Goal: Check status: Check status

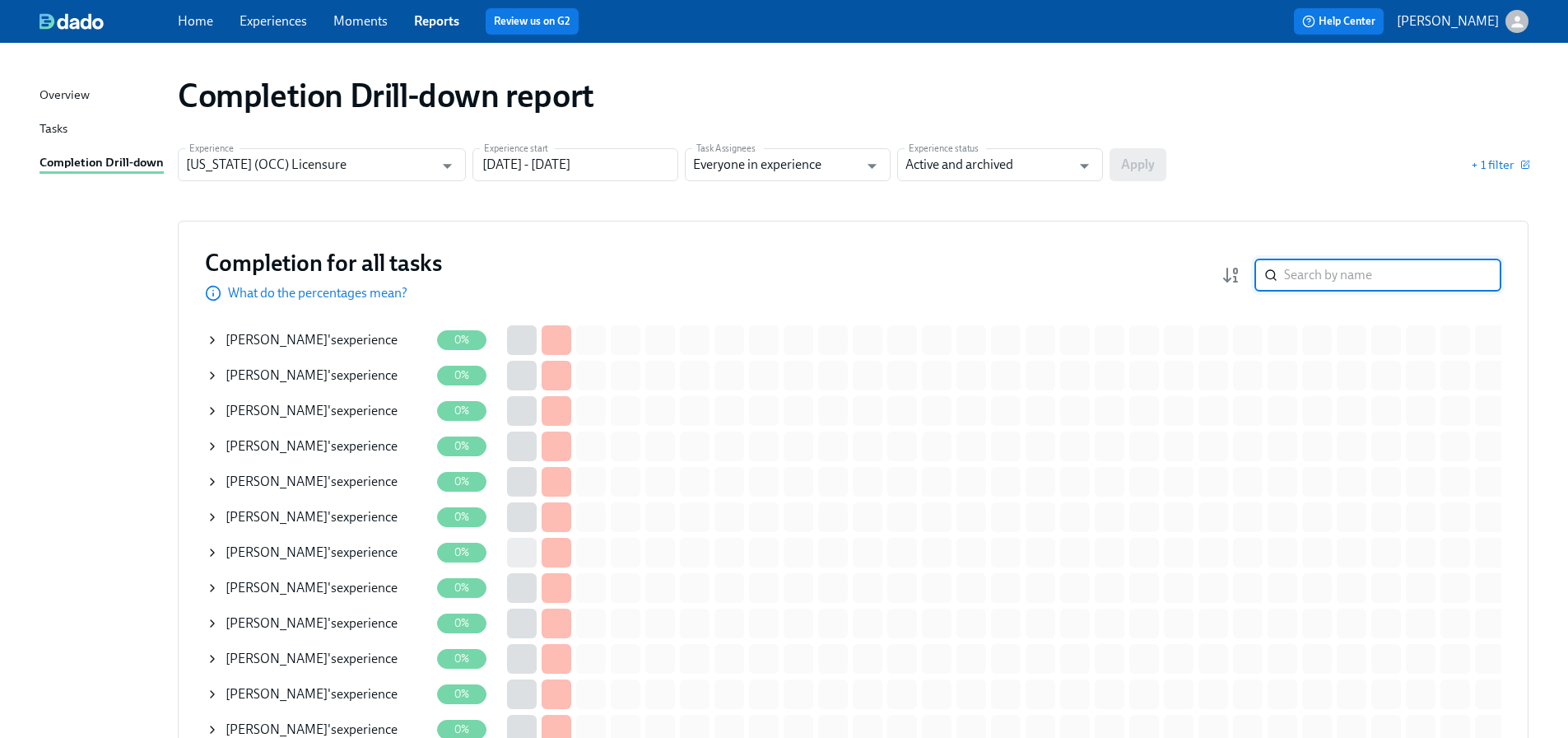
click at [1409, 266] on input "search" at bounding box center [1392, 275] width 217 height 33
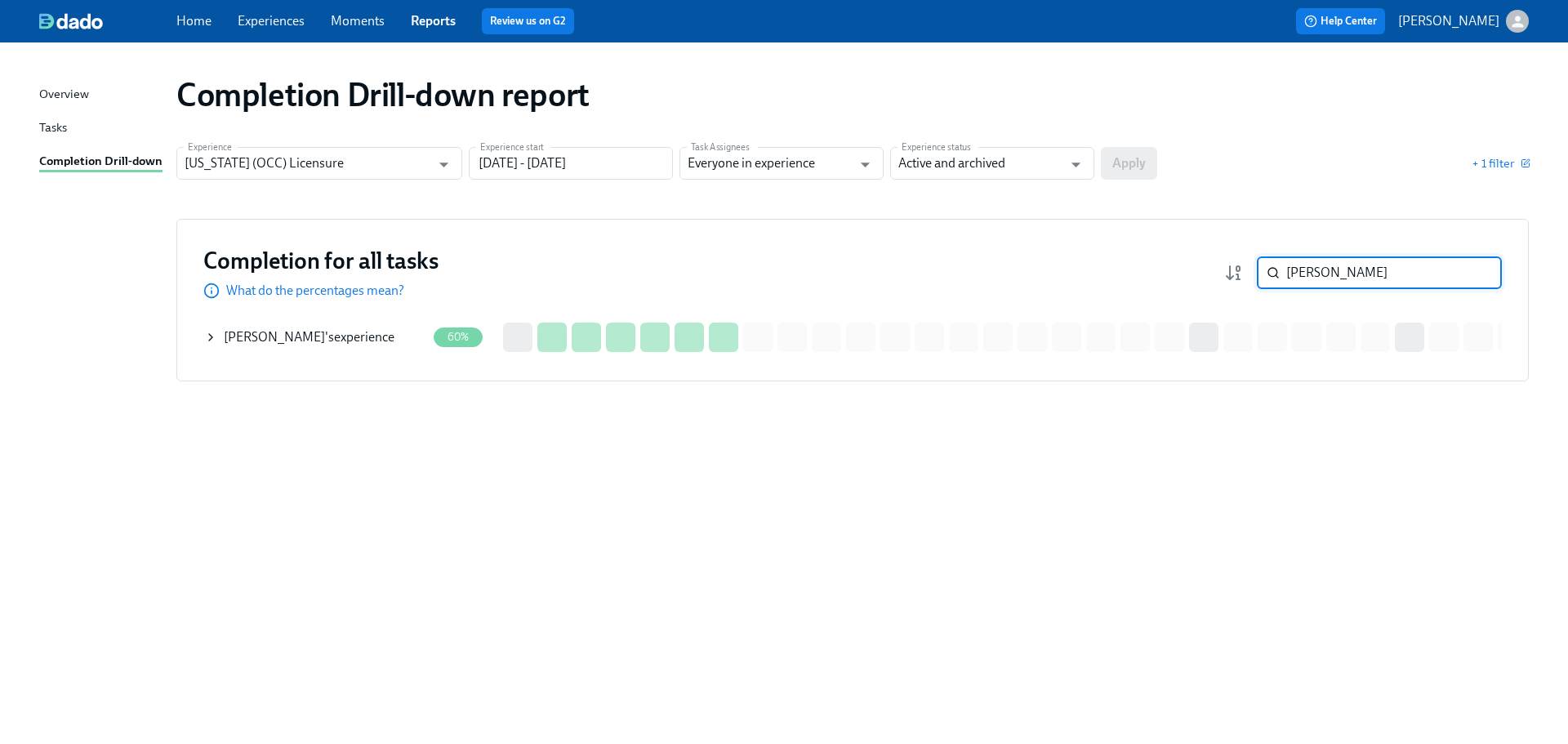
type input "hollar"
click at [322, 318] on div "Completion for all tasks What do the percentages mean? hollar ​ Completion for …" at bounding box center [853, 300] width 1353 height 162
click at [318, 322] on div "Kevin Hollar 's experience" at bounding box center [316, 337] width 222 height 33
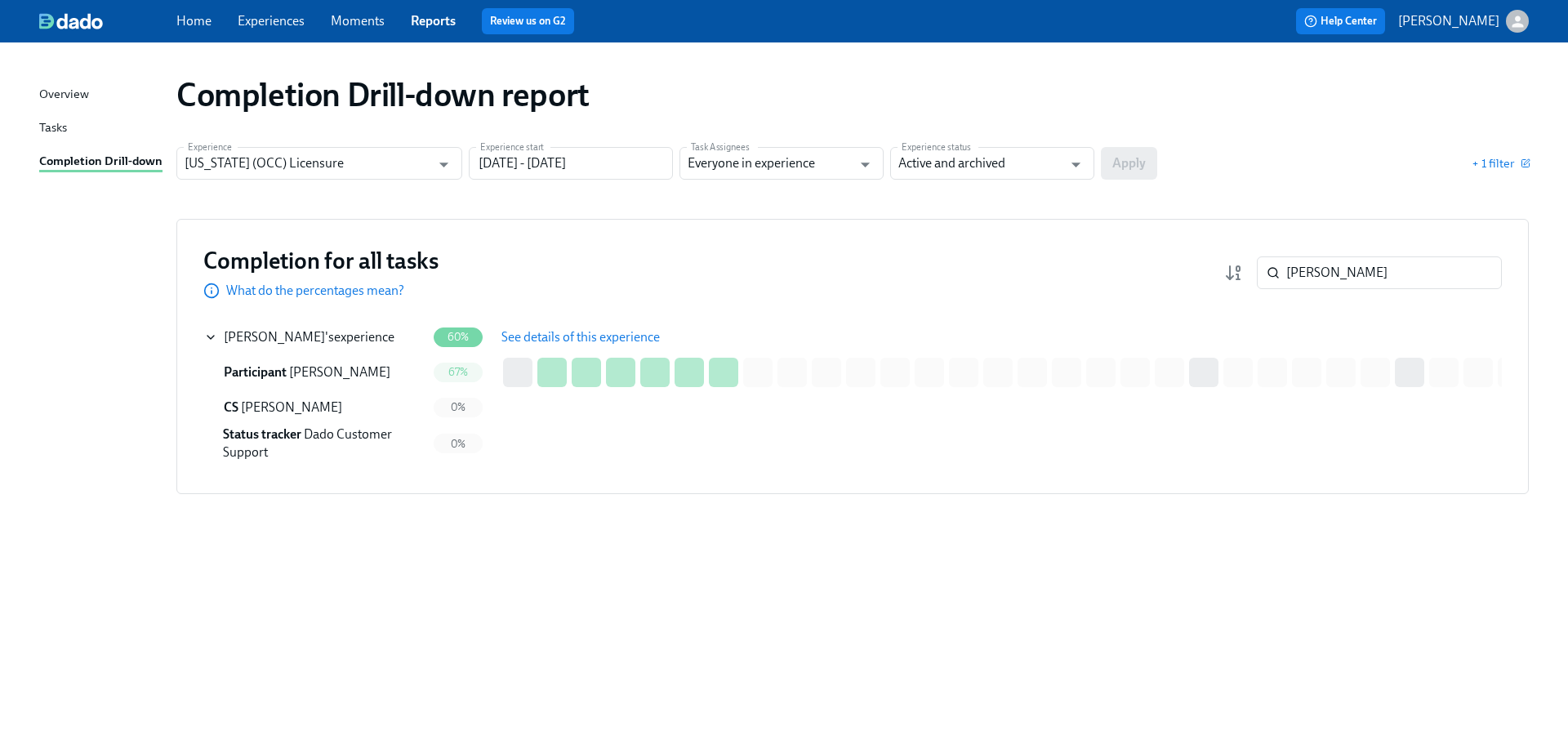
click at [650, 338] on span "See details of this experience" at bounding box center [581, 337] width 158 height 16
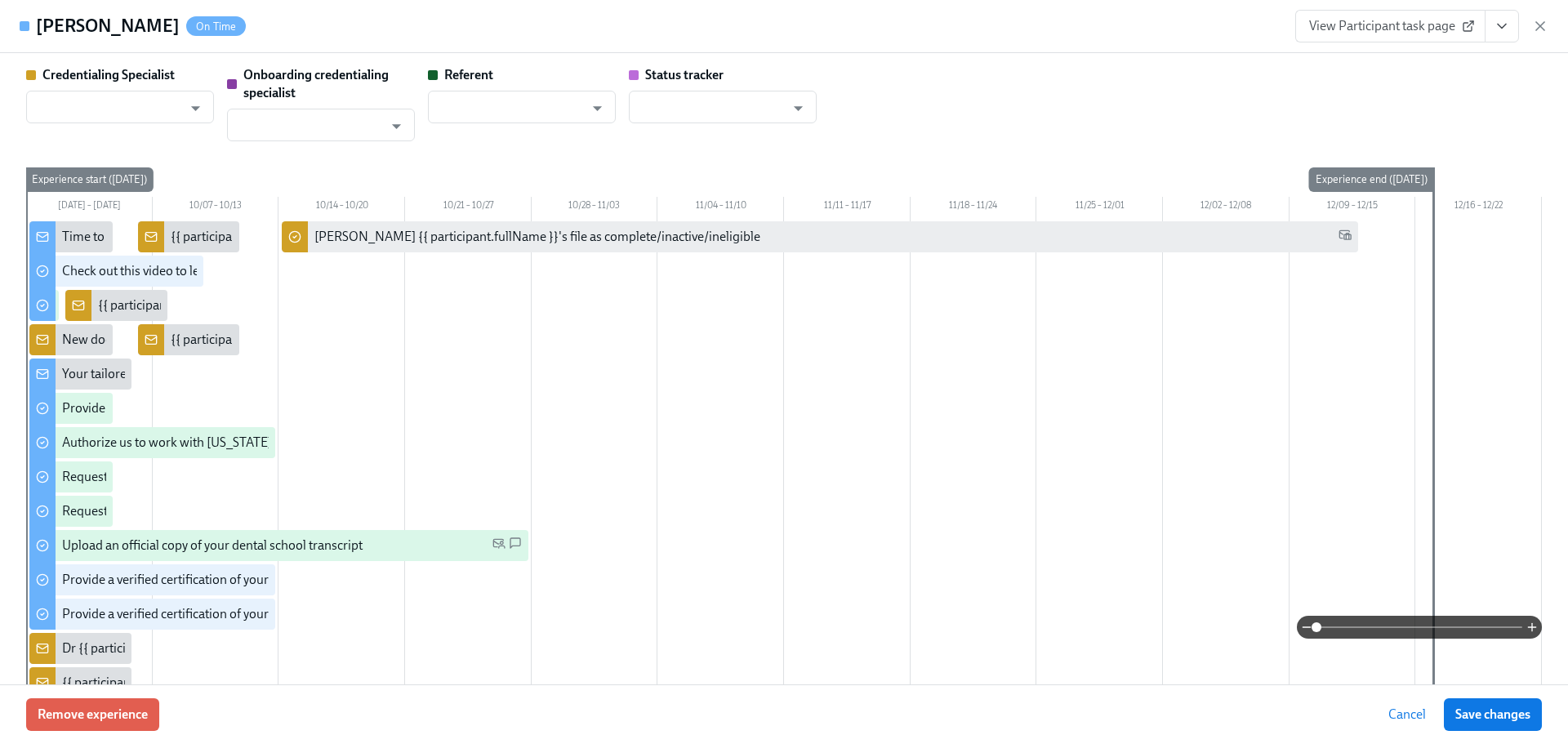
type input "[PERSON_NAME]"
type input "Kyle McFarlan"
type input "Dado Customer Support"
click at [1537, 24] on icon "button" at bounding box center [1540, 25] width 16 height 16
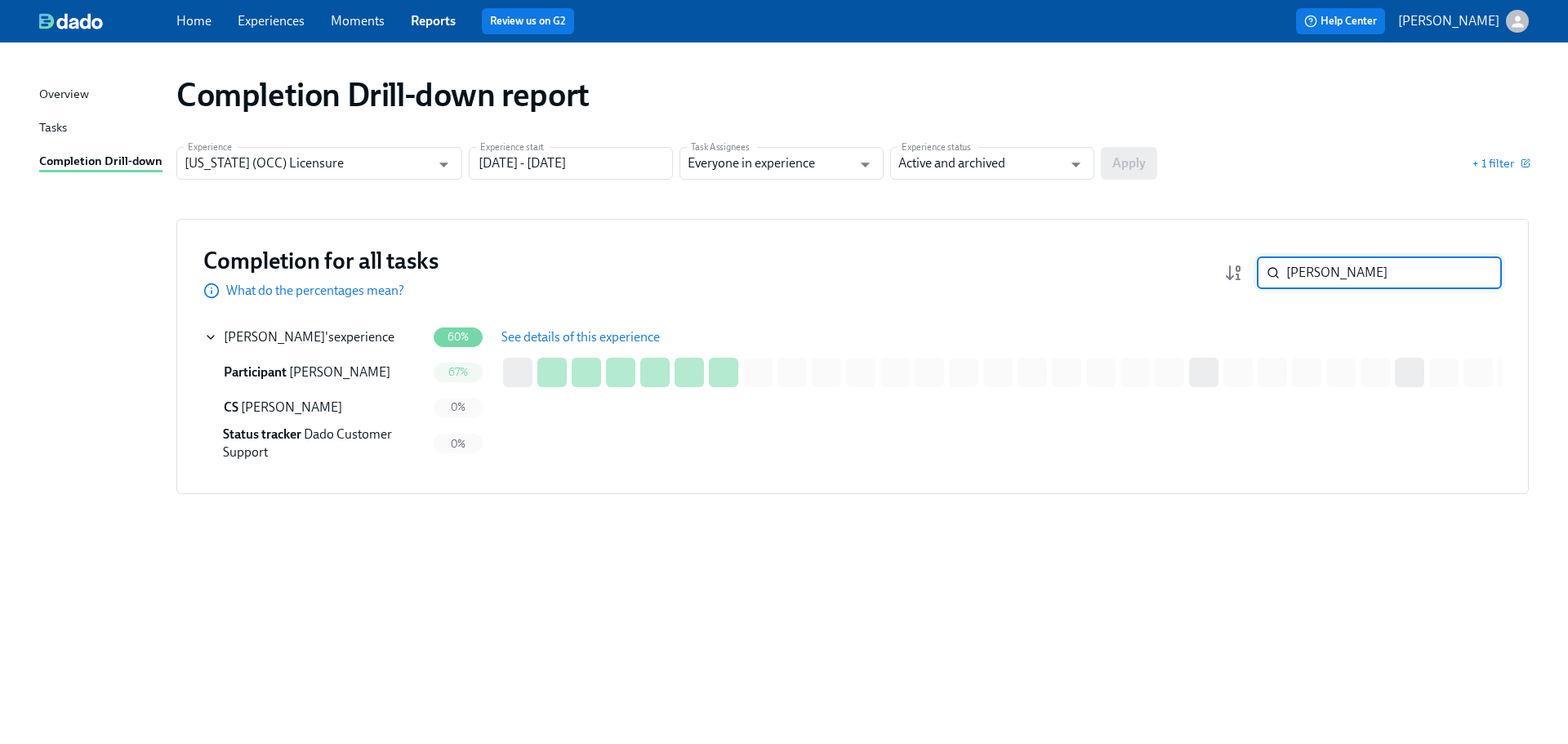
click at [1342, 273] on input "hollar" at bounding box center [1395, 273] width 215 height 33
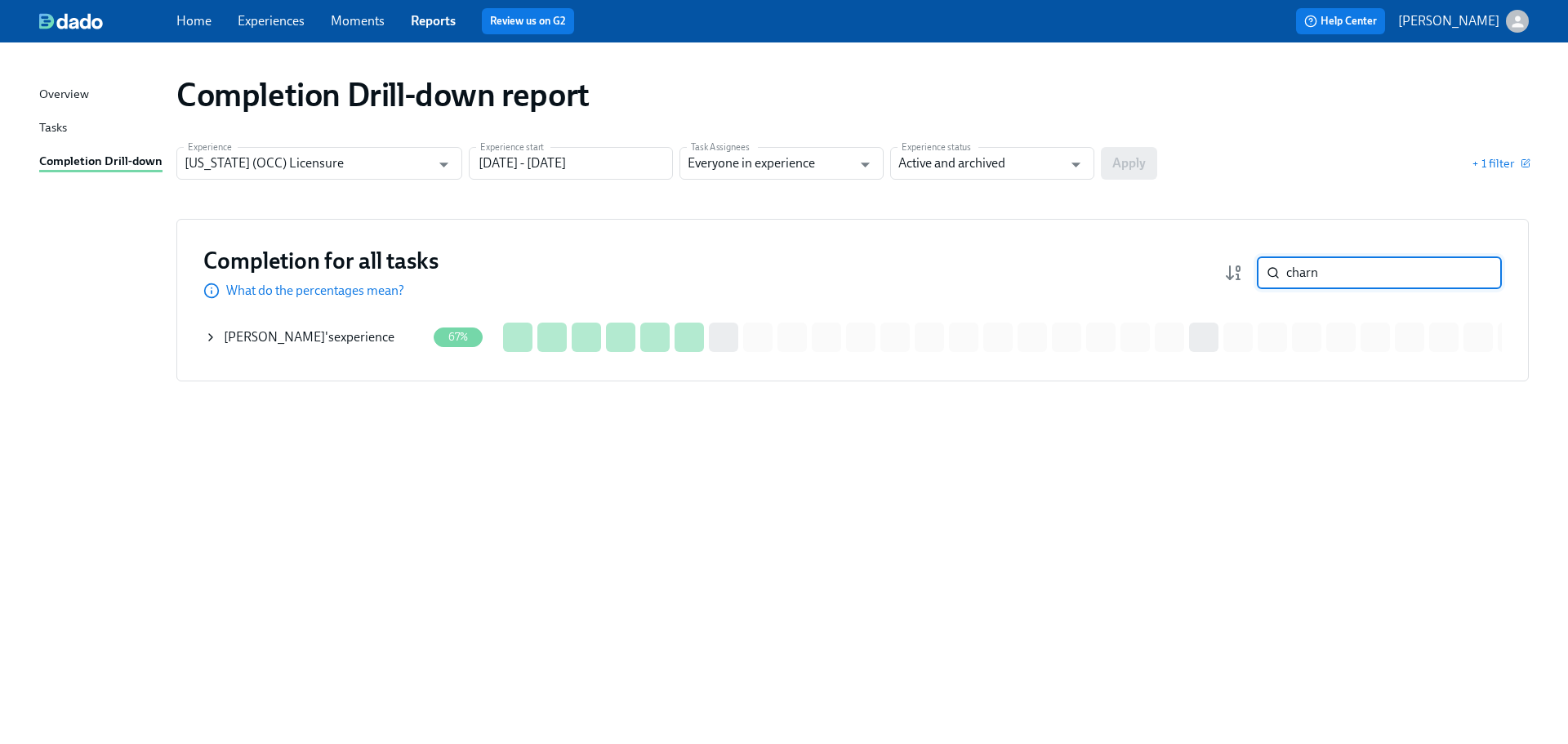
click at [1335, 278] on input "charn" at bounding box center [1395, 273] width 215 height 33
type input "lizb"
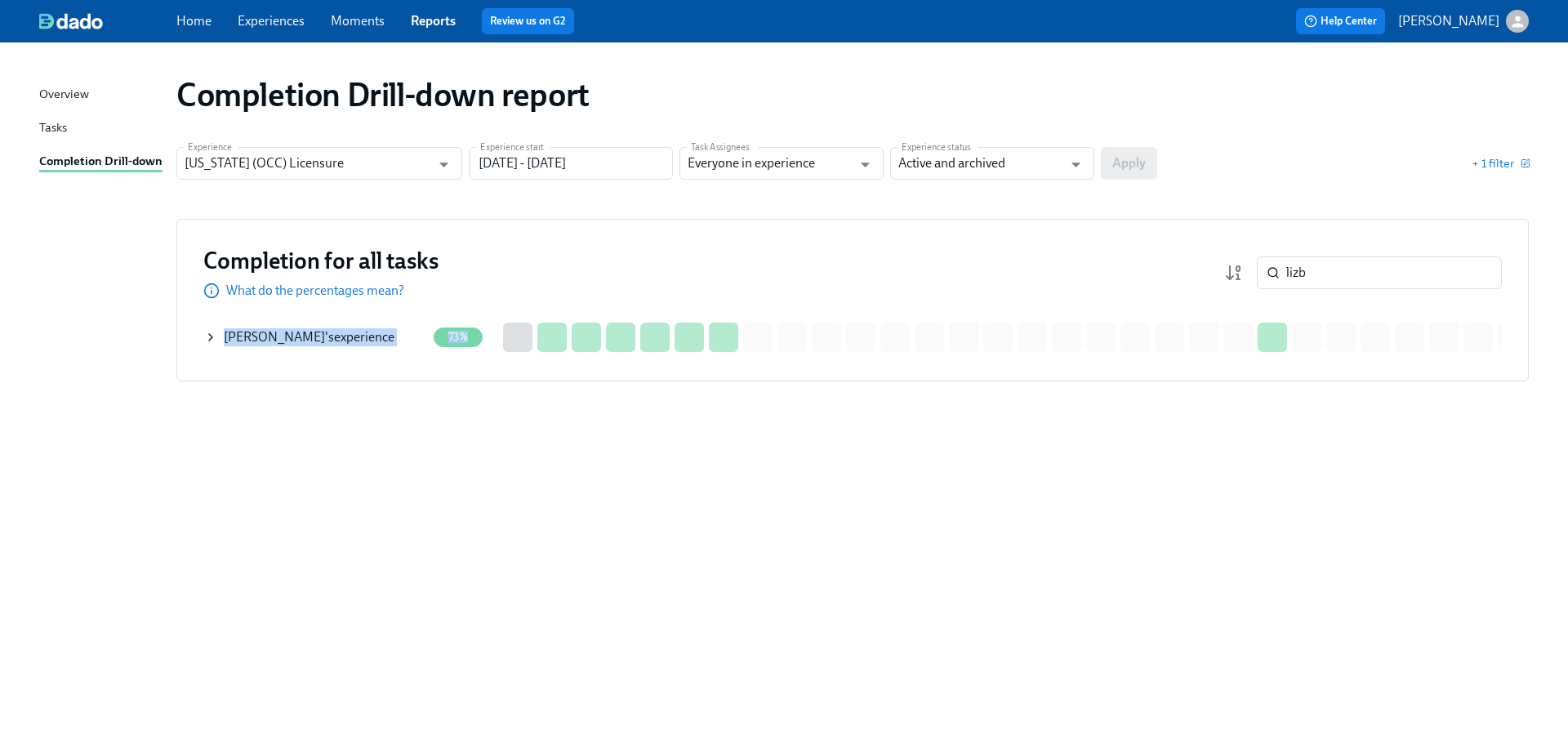
drag, startPoint x: 1188, startPoint y: 367, endPoint x: 1355, endPoint y: 358, distance: 167.2
click at [1410, 349] on div "Completion for all tasks What do the percentages mean? lizb ​ Completion for al…" at bounding box center [853, 300] width 1353 height 162
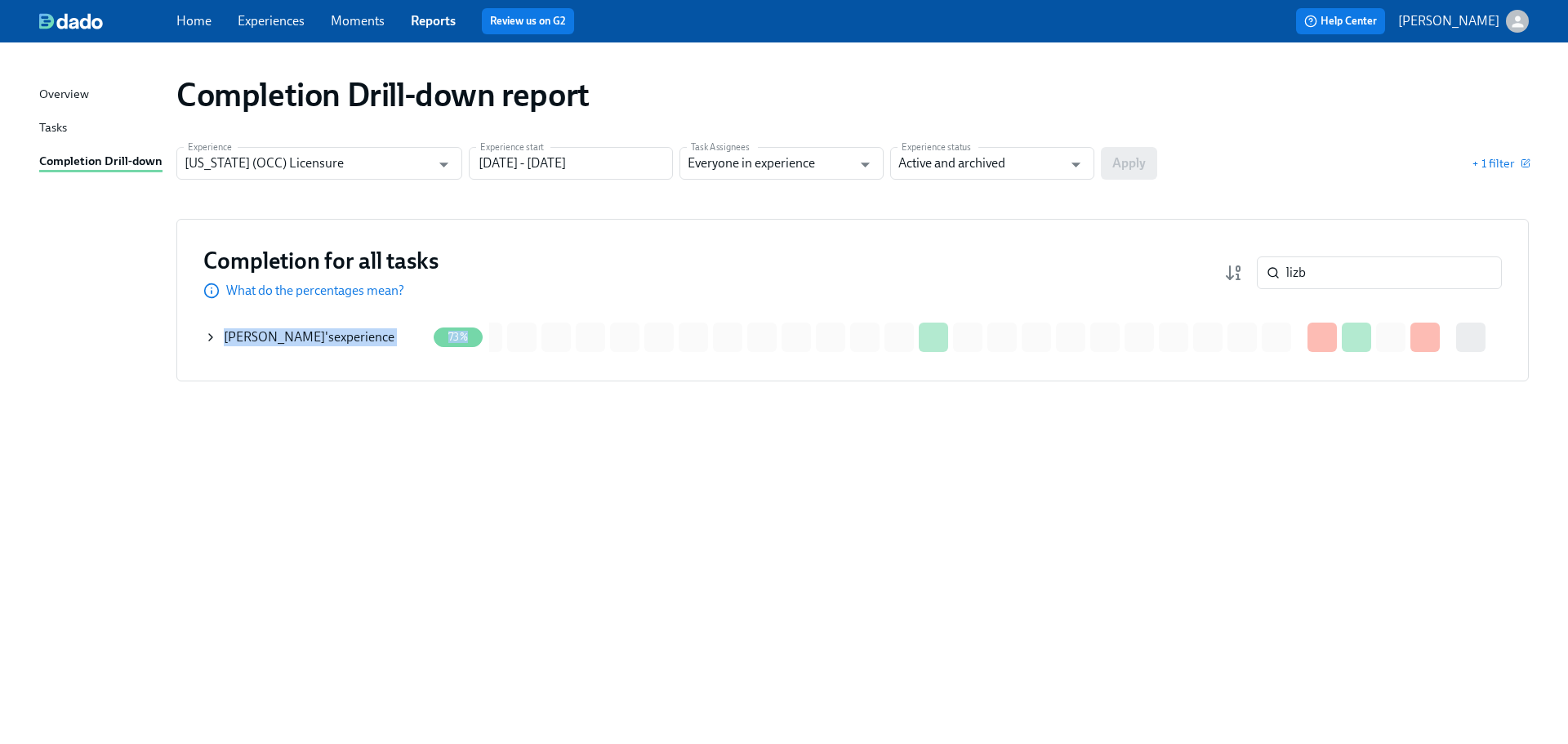
scroll to position [0, 371]
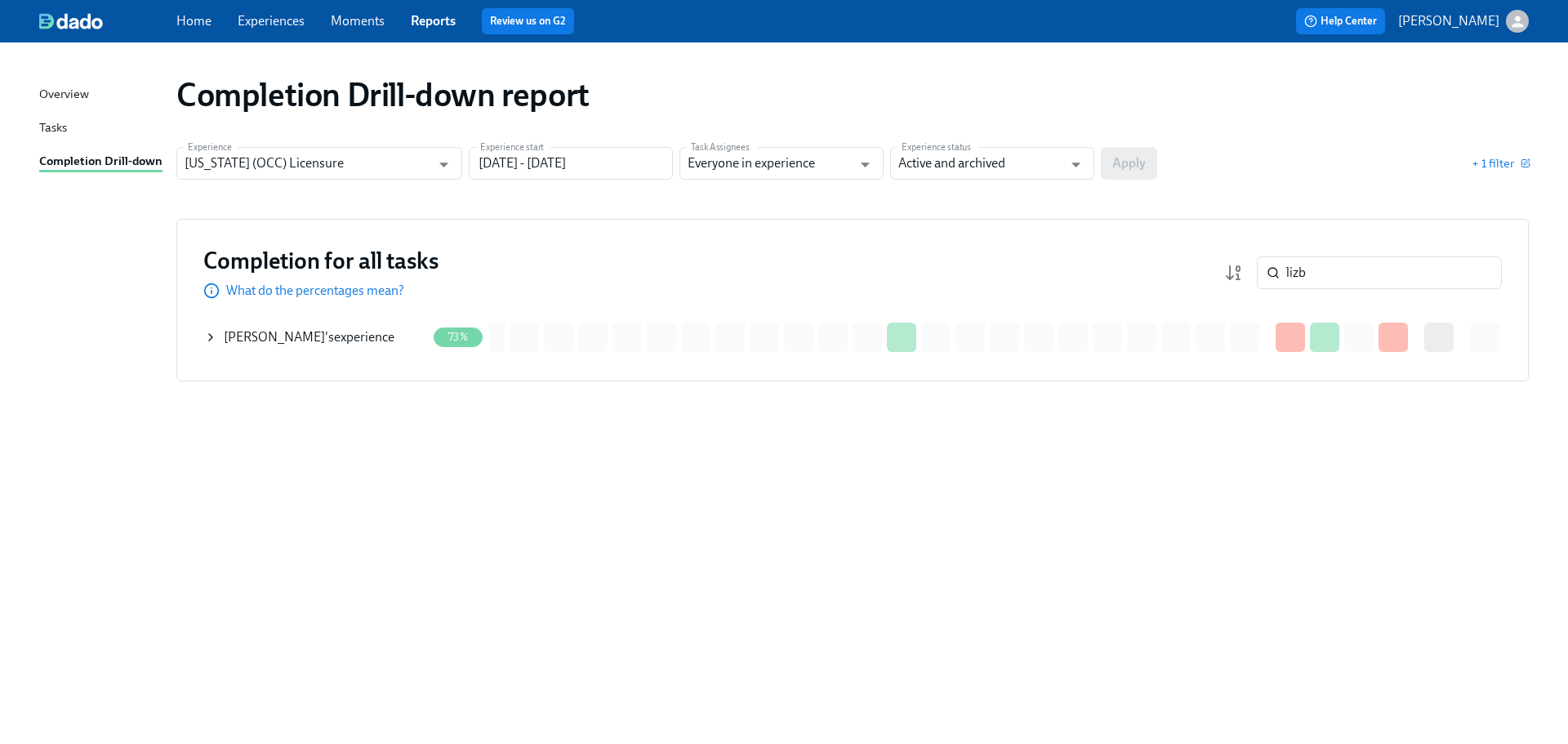
click at [328, 337] on div "Lizbette Alcantara 's experience" at bounding box center [309, 337] width 171 height 18
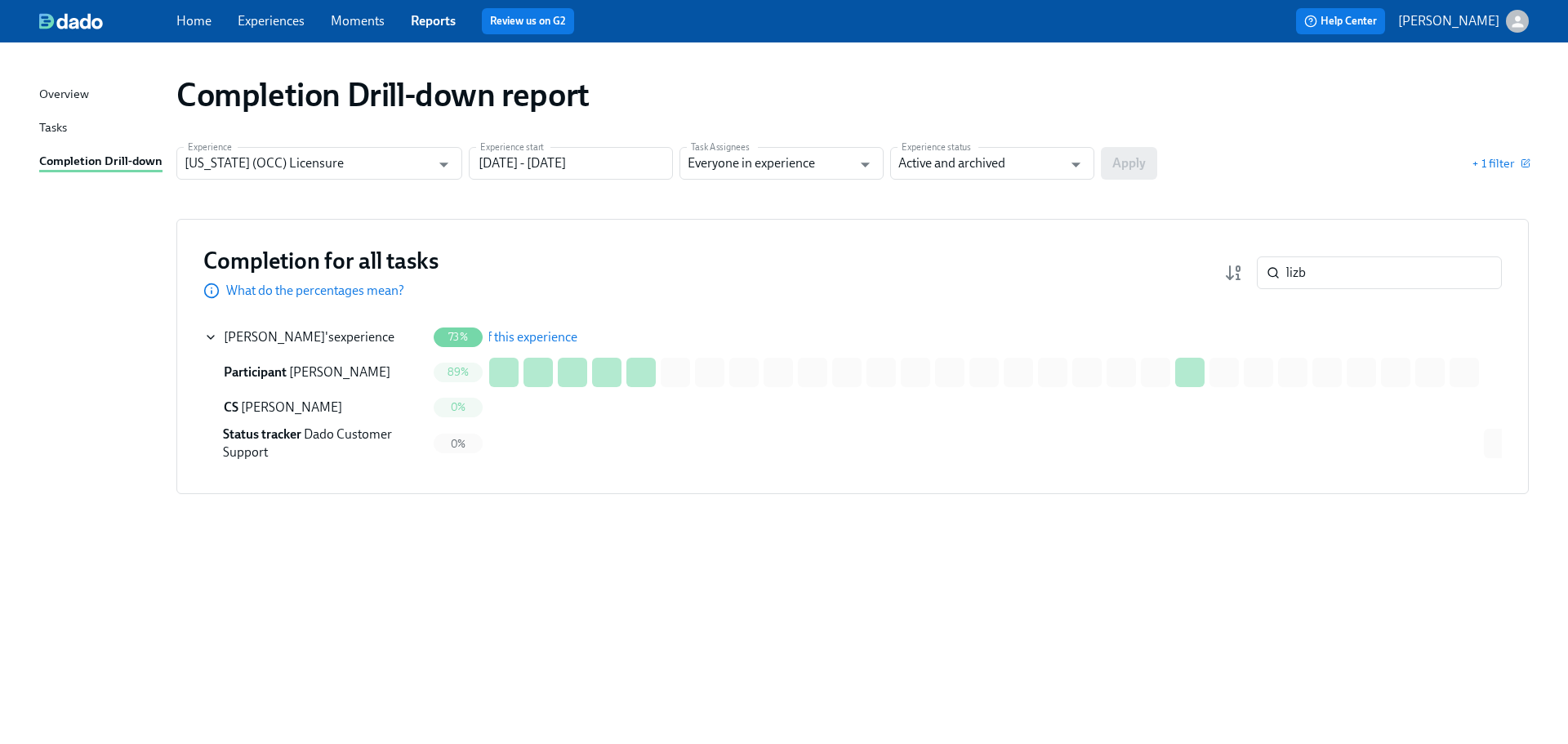
scroll to position [0, 64]
click at [533, 338] on span "See details of this experience" at bounding box center [517, 337] width 158 height 16
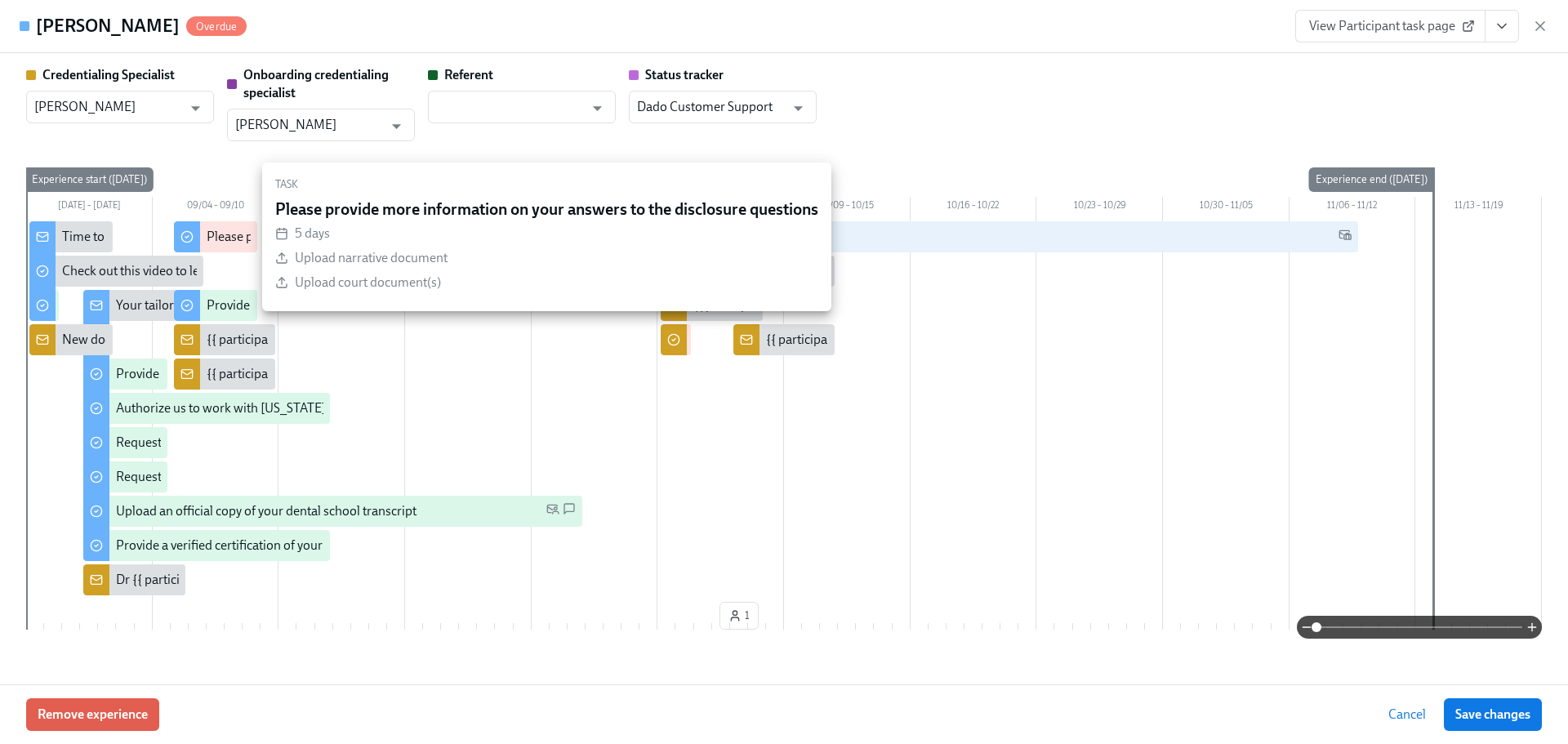
click at [216, 240] on div "Please provide more information on your answers to the disclosure questions" at bounding box center [422, 236] width 429 height 18
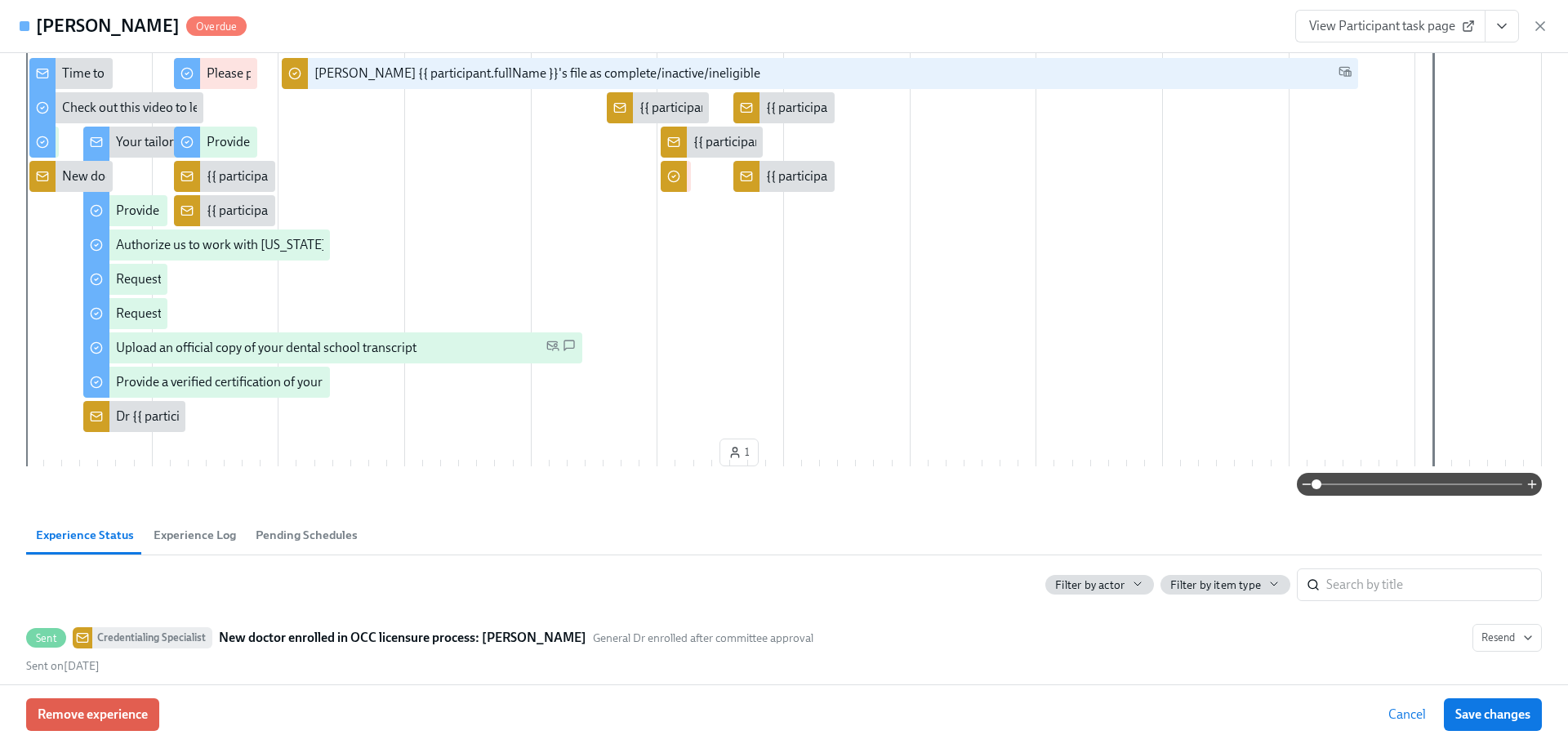
scroll to position [0, 0]
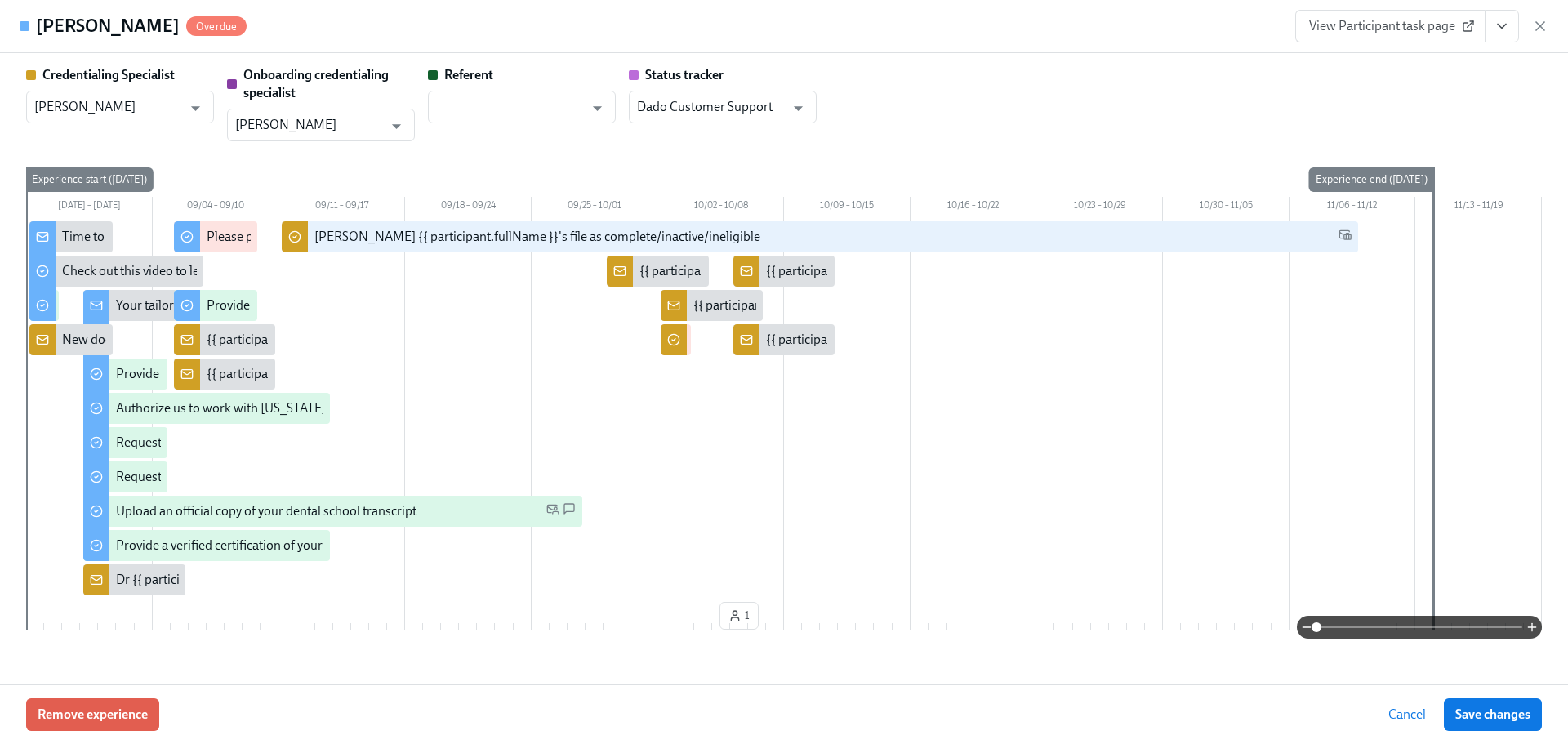
click at [1399, 33] on span "View Participant task page" at bounding box center [1390, 25] width 162 height 16
click at [1498, 21] on icon "View task page" at bounding box center [1502, 25] width 16 height 16
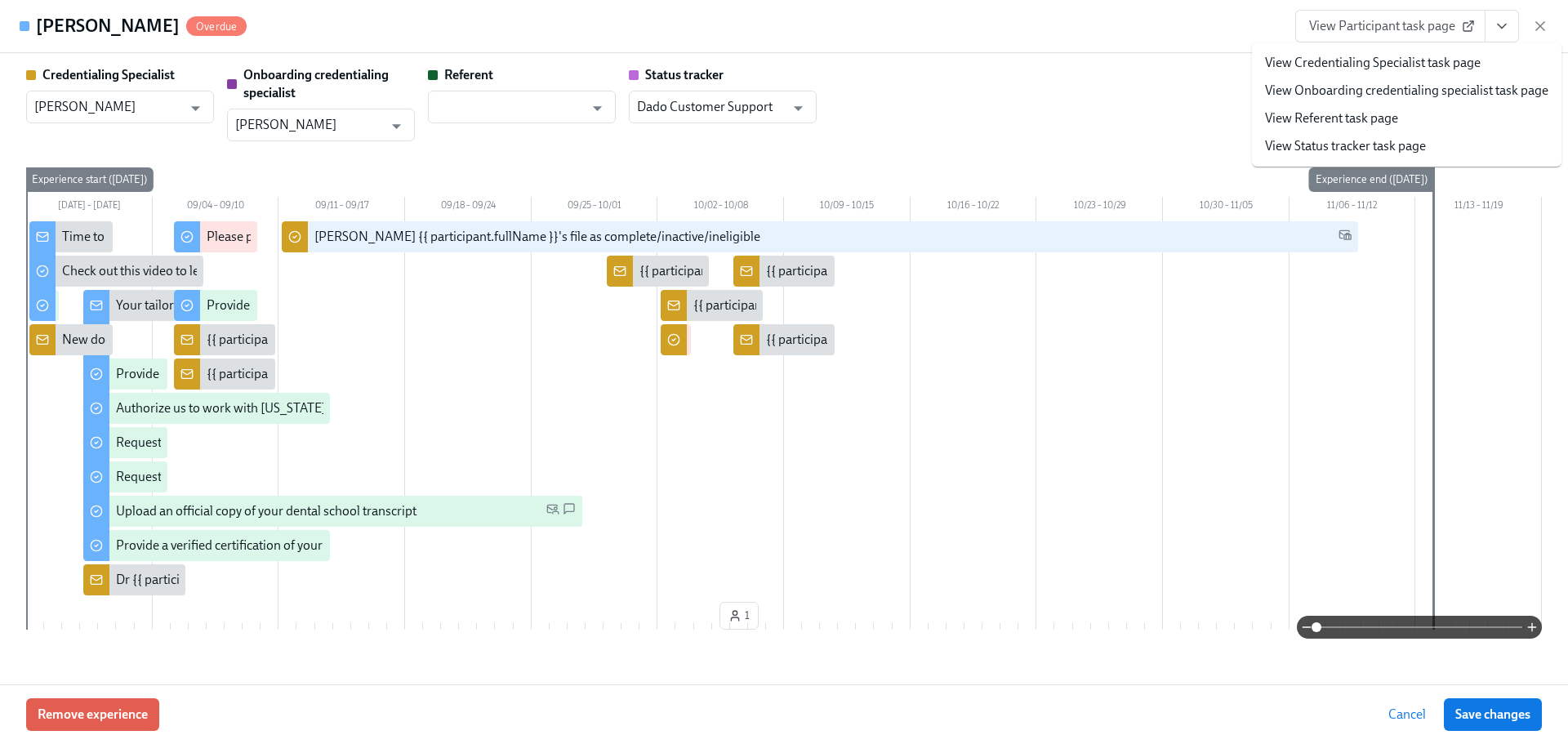
click at [1464, 54] on link "View Credentialing Specialist task page" at bounding box center [1373, 62] width 215 height 18
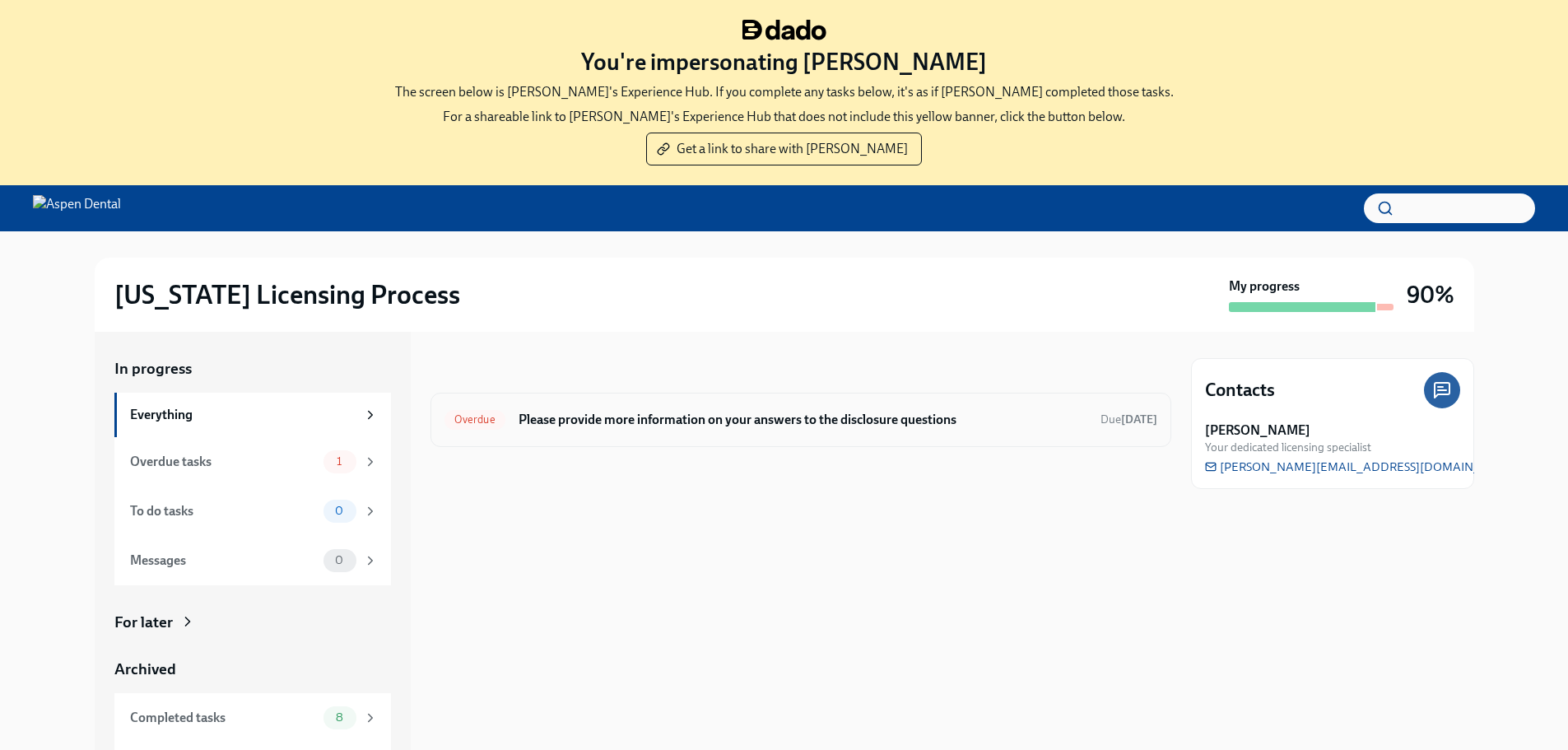
click at [742, 429] on div "Overdue Please provide more information on your answers to the disclosure quest…" at bounding box center [801, 419] width 712 height 26
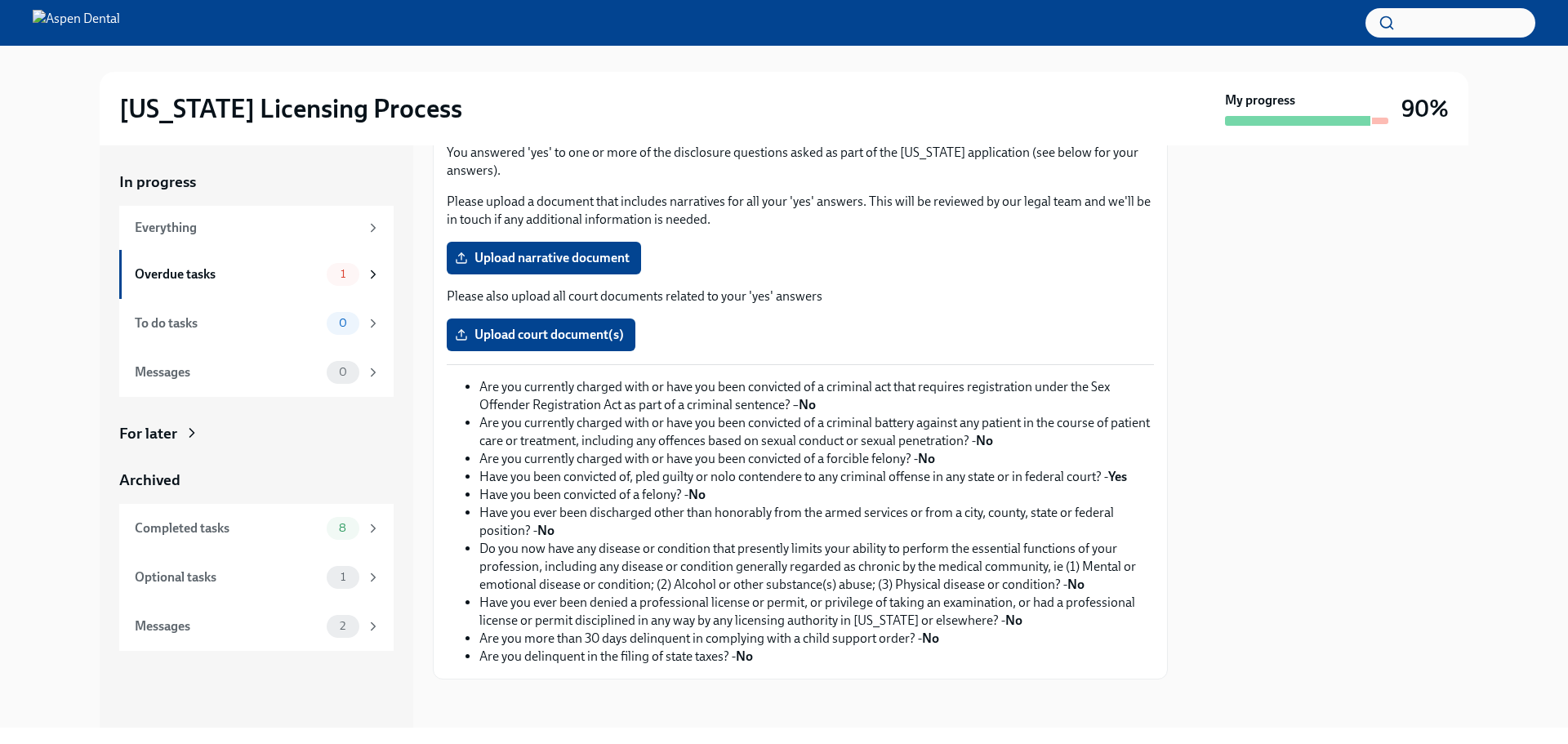
scroll to position [141, 0]
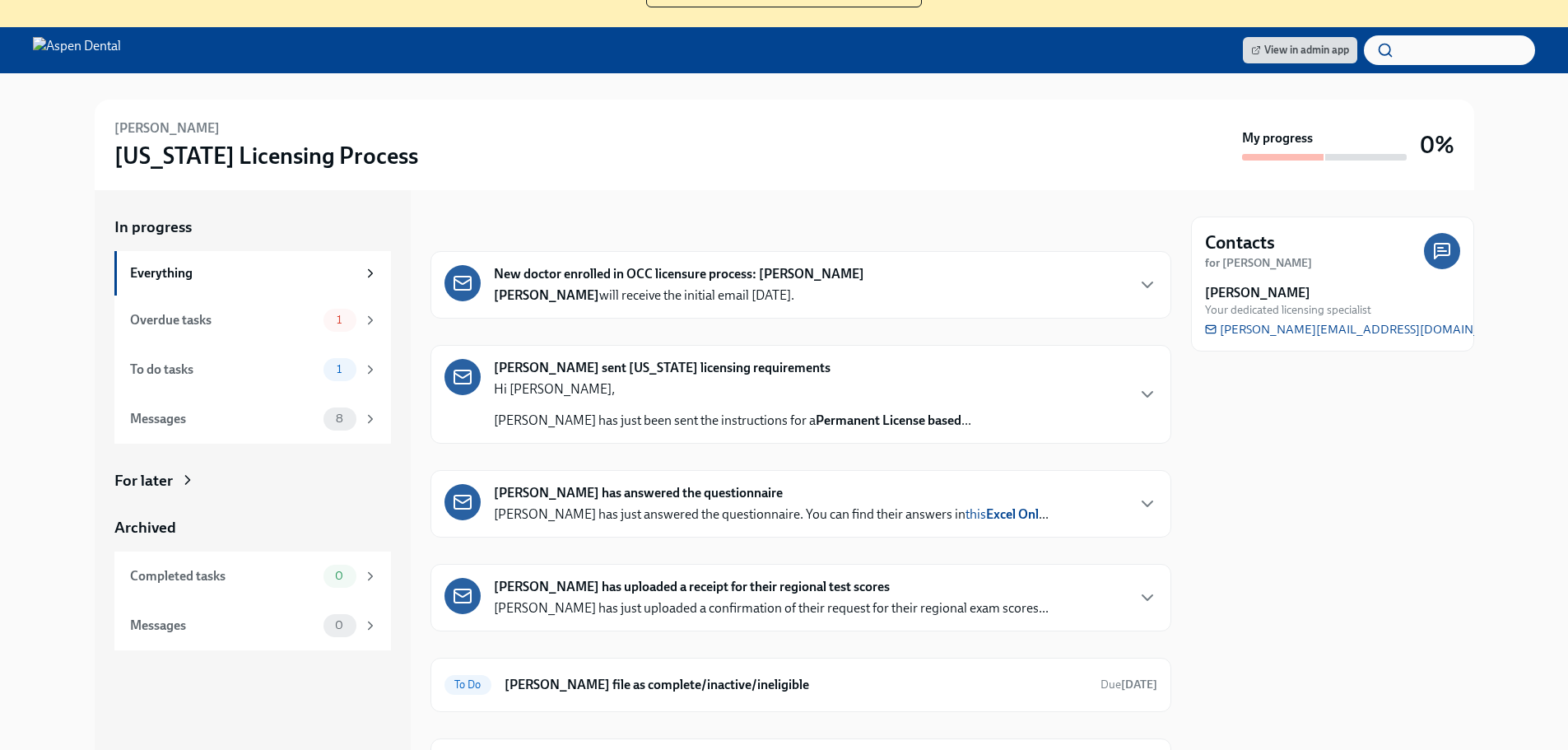
scroll to position [165, 0]
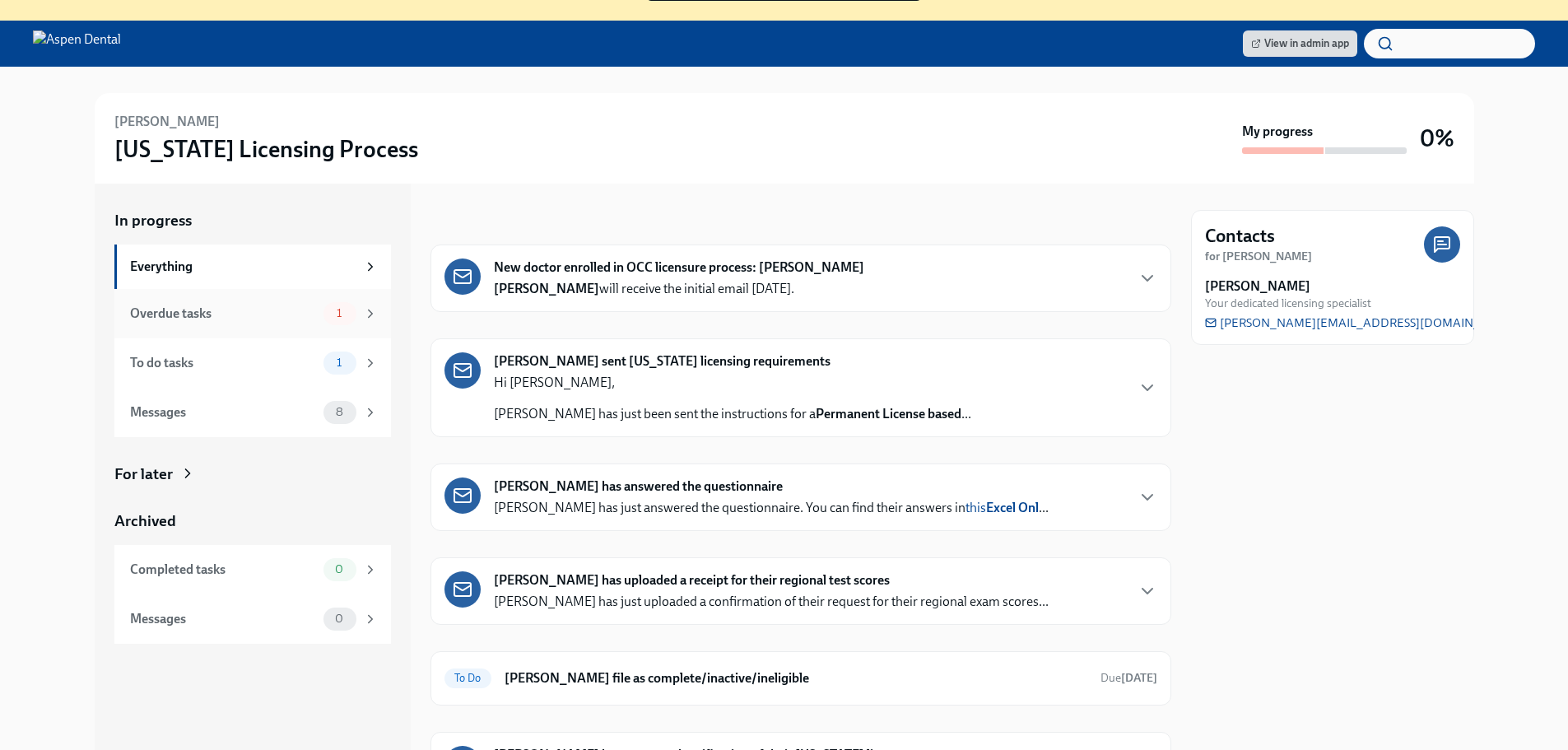
click at [243, 326] on div "Overdue tasks 1" at bounding box center [253, 314] width 276 height 49
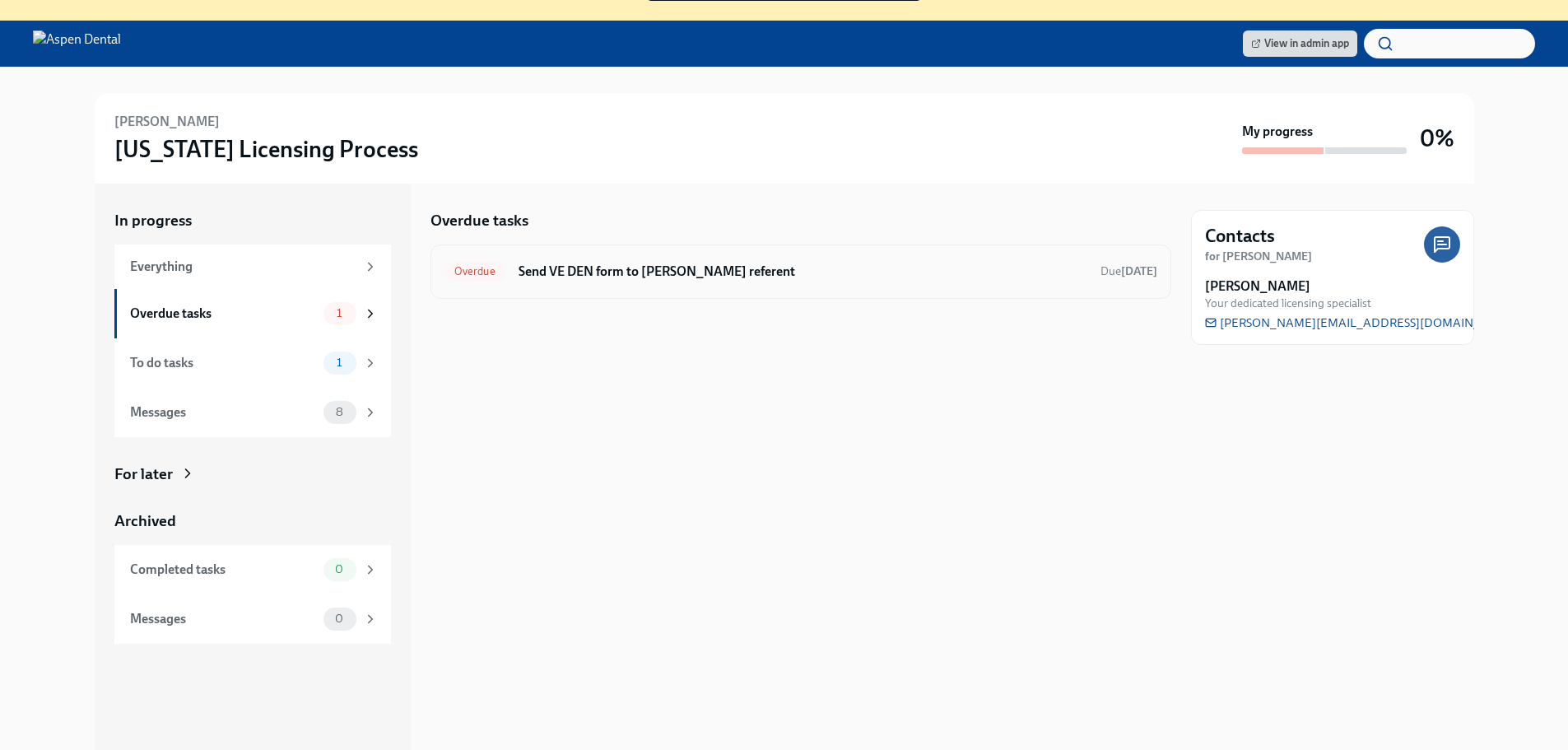
click at [671, 273] on h6 "Send VE DEN form to Dr Lizbette Alcantara's referent" at bounding box center [802, 271] width 569 height 18
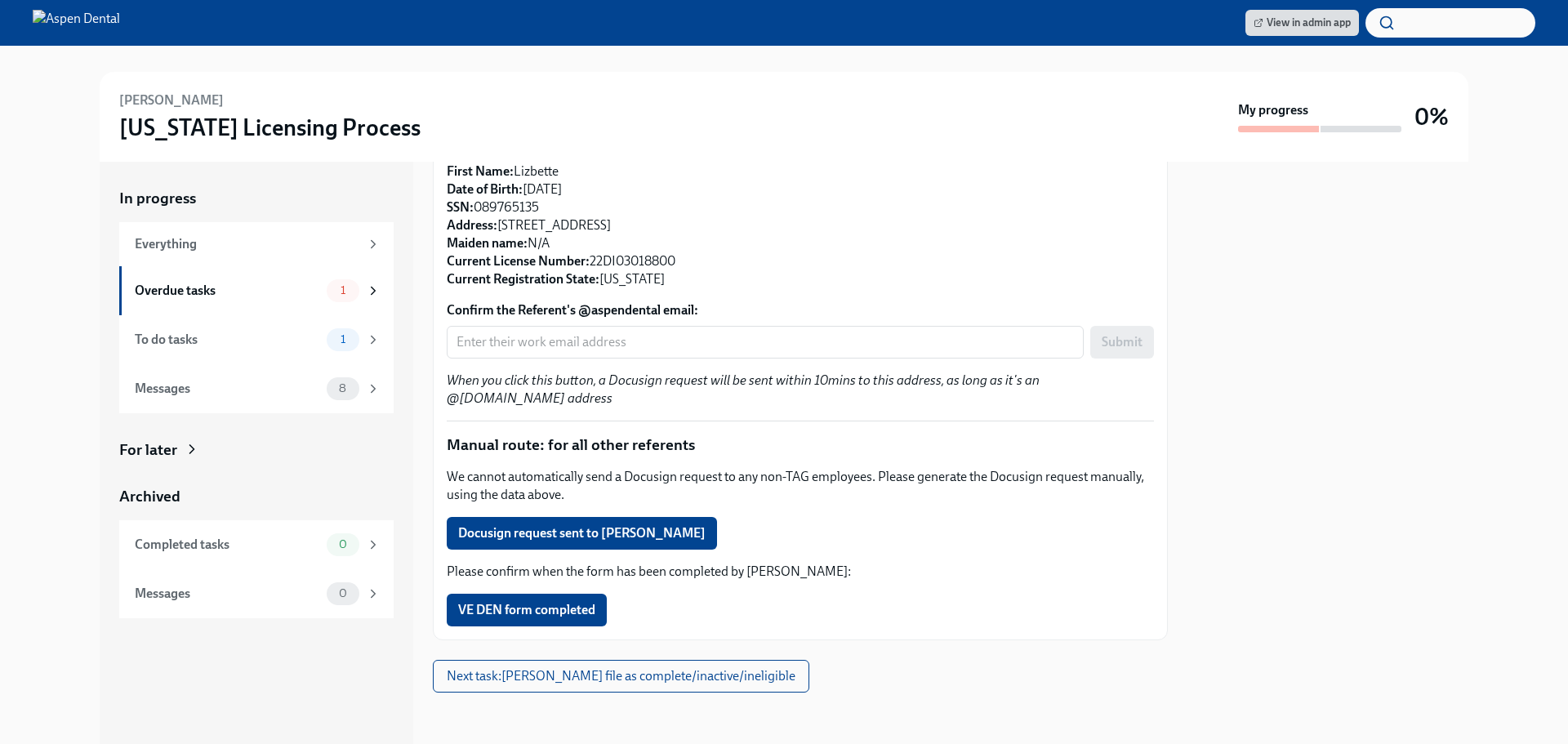
scroll to position [262, 0]
click at [504, 536] on span "Docusign request sent to Matthew Downes" at bounding box center [582, 532] width 247 height 16
